Goal: Task Accomplishment & Management: Use online tool/utility

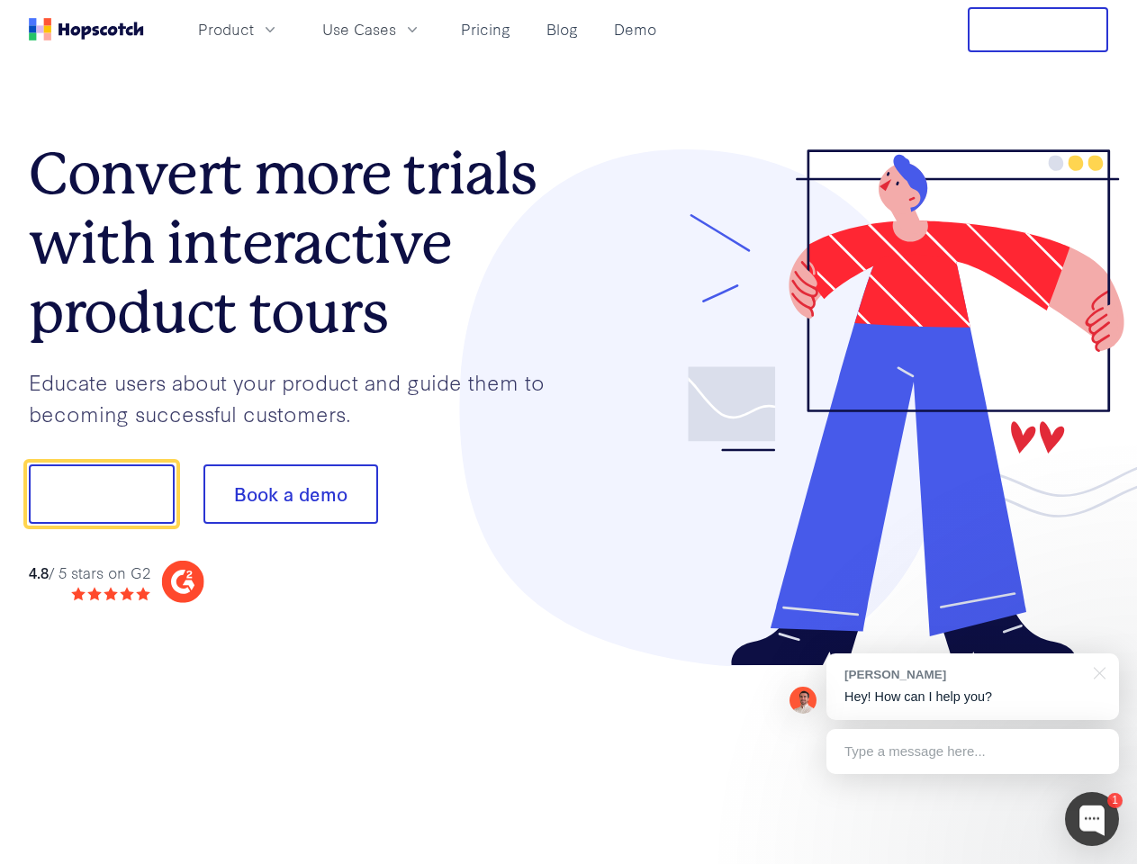
click at [569, 432] on div at bounding box center [839, 408] width 540 height 518
click at [254, 29] on span "Product" at bounding box center [226, 29] width 56 height 23
click at [396, 29] on span "Use Cases" at bounding box center [359, 29] width 74 height 23
click at [1038, 30] on button "Free Trial" at bounding box center [1038, 29] width 140 height 45
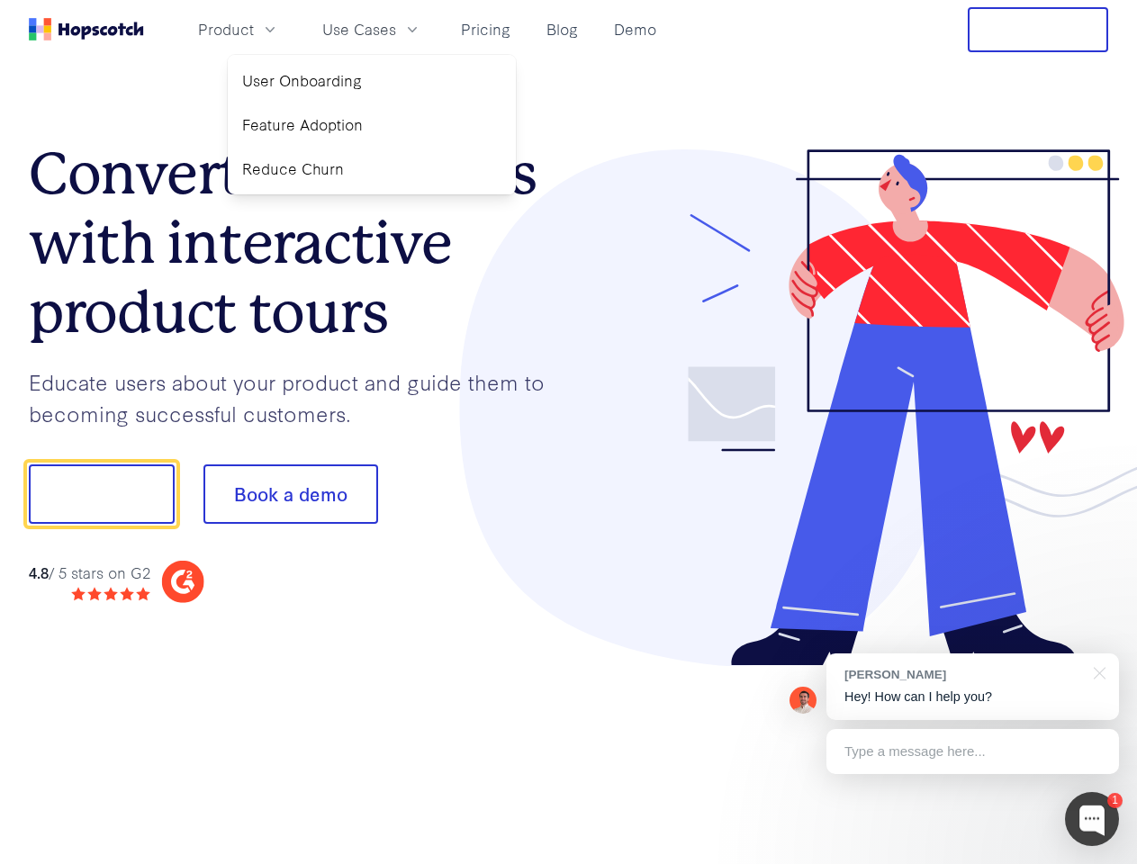
click at [101, 494] on button "Show me!" at bounding box center [102, 493] width 146 height 59
click at [290, 494] on button "Book a demo" at bounding box center [290, 493] width 175 height 59
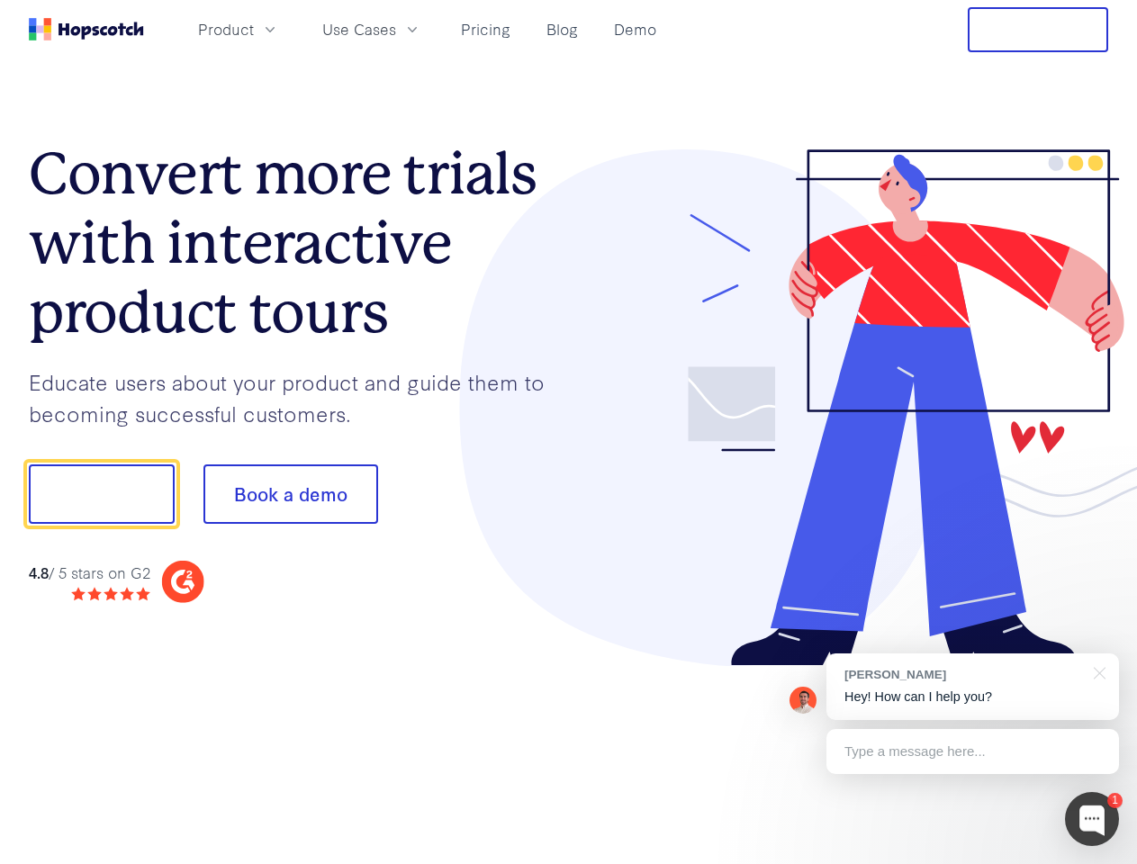
click at [1092, 819] on div at bounding box center [1092, 819] width 54 height 54
click at [972, 687] on div "[PERSON_NAME] Hey! How can I help you?" at bounding box center [972, 687] width 293 height 67
click at [1096, 672] on div at bounding box center [950, 492] width 338 height 600
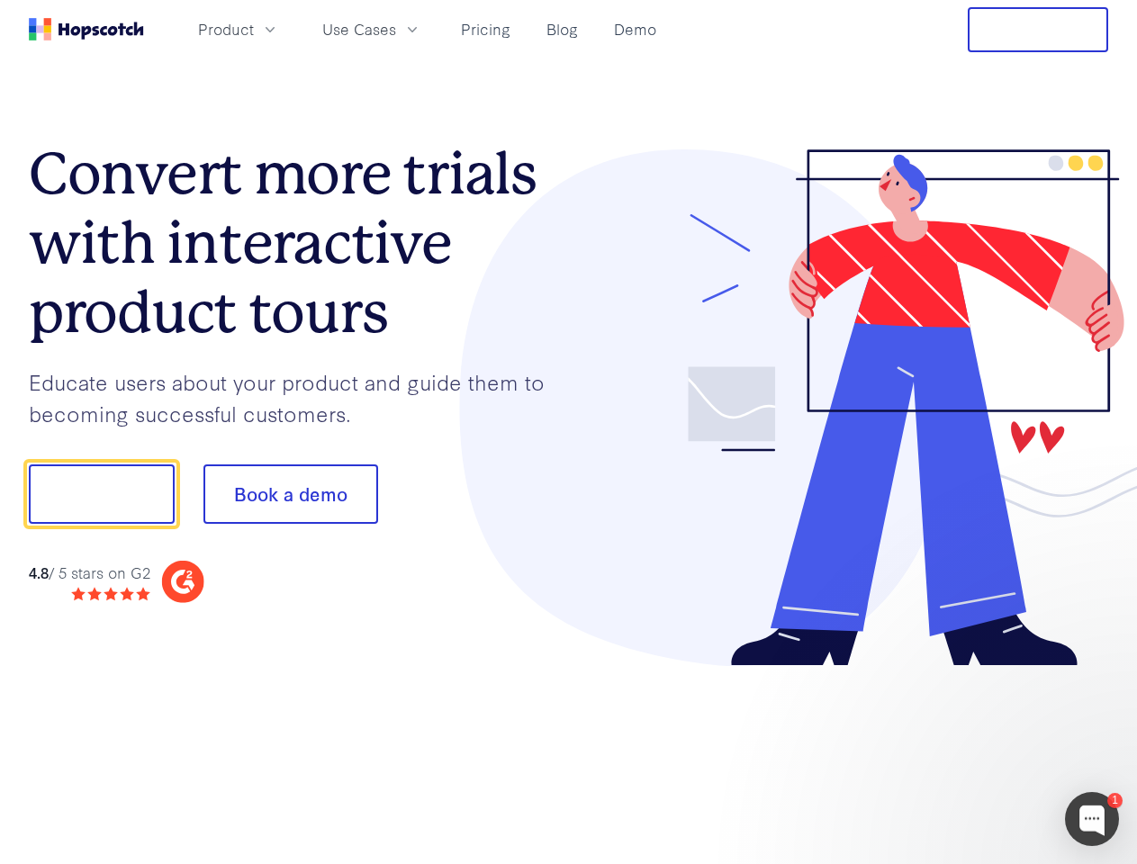
click at [972, 752] on div at bounding box center [950, 612] width 338 height 359
